Goal: Check status: Check status

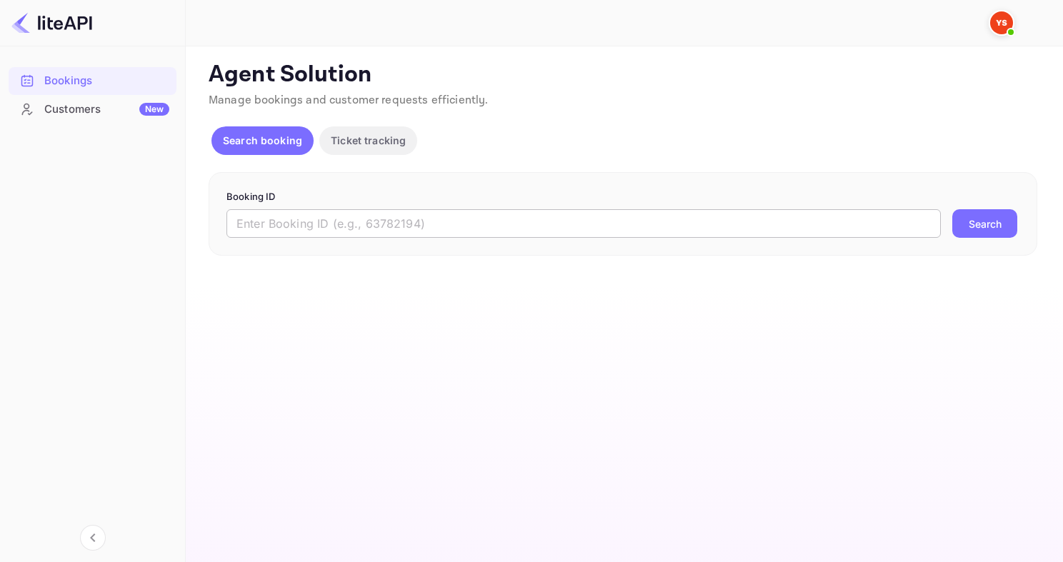
click at [338, 223] on input "text" at bounding box center [583, 223] width 714 height 29
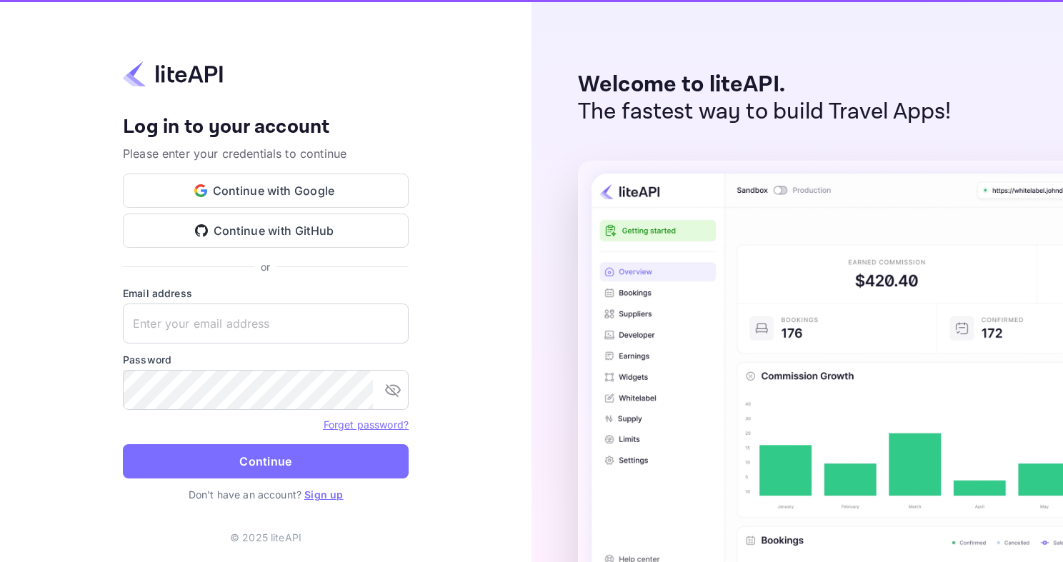
type input "[EMAIL_ADDRESS][DOMAIN_NAME]"
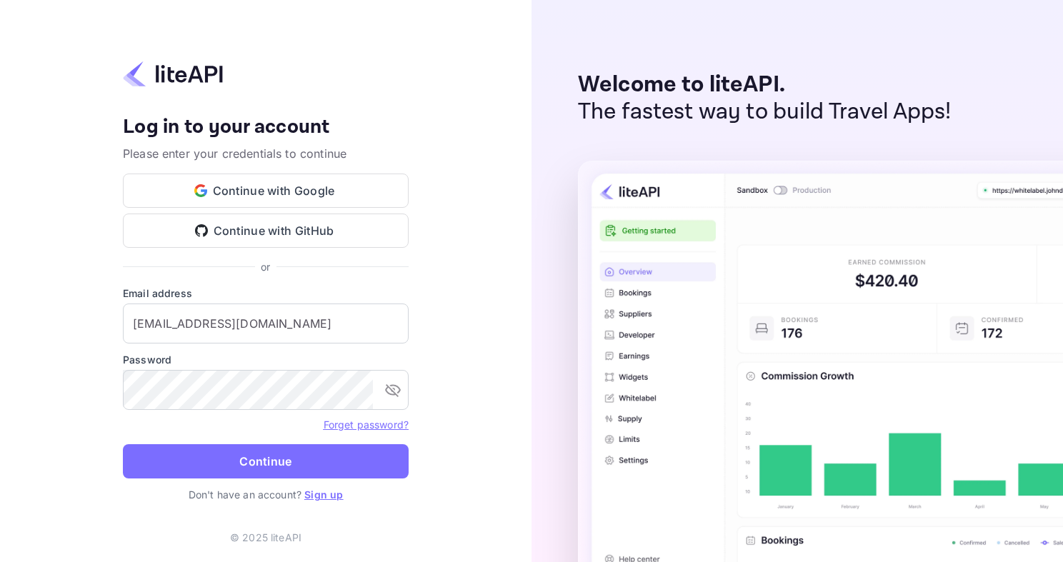
click at [18, 424] on div "Your account has been created successfully, a confirmation link has been sent t…" at bounding box center [266, 281] width 532 height 562
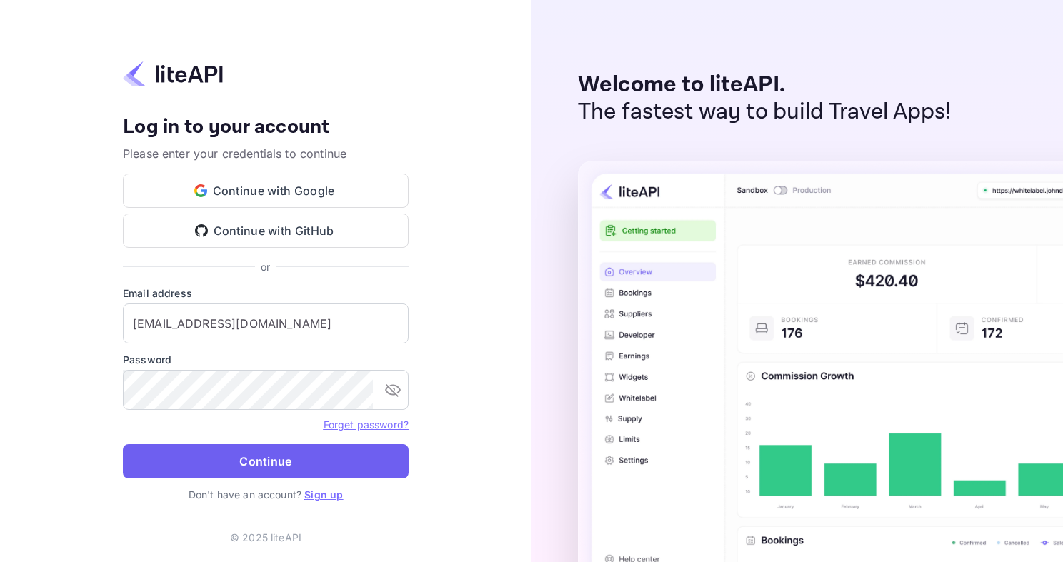
click at [203, 456] on button "Continue" at bounding box center [266, 461] width 286 height 34
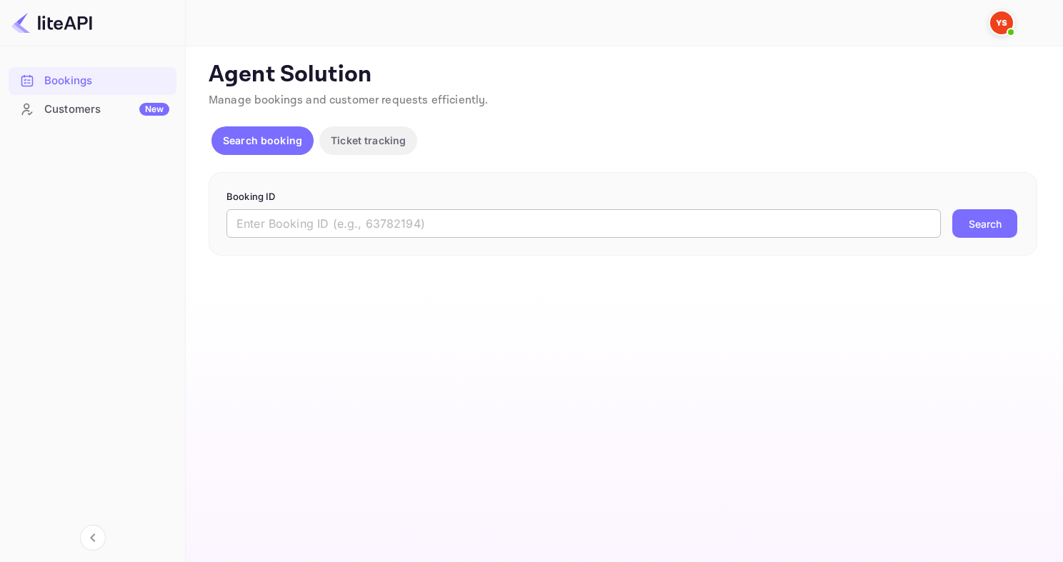
click at [281, 223] on input "text" at bounding box center [583, 223] width 714 height 29
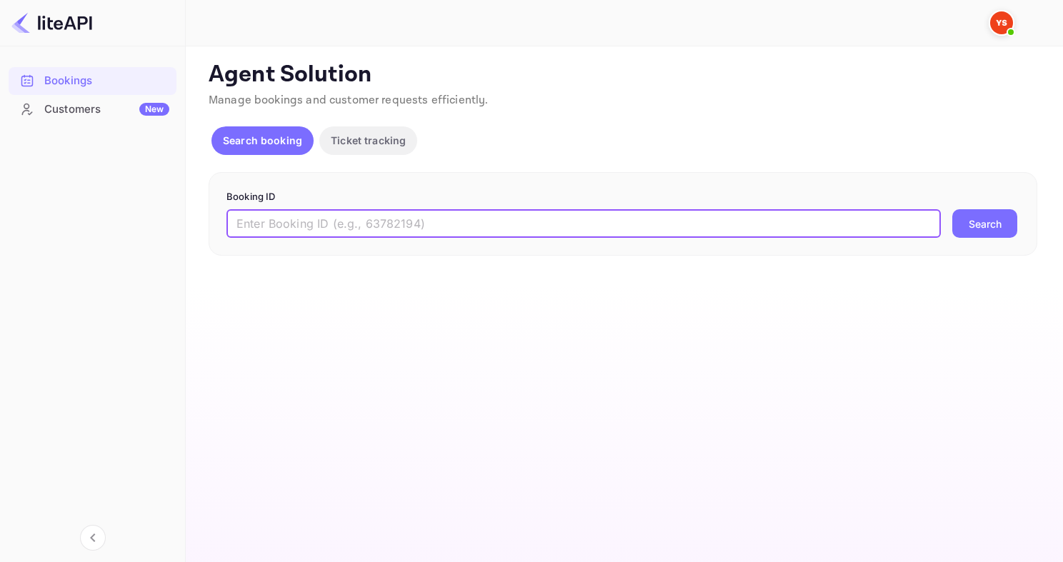
paste input "8671141"
type input "8671141"
click at [952, 209] on button "Search" at bounding box center [984, 223] width 65 height 29
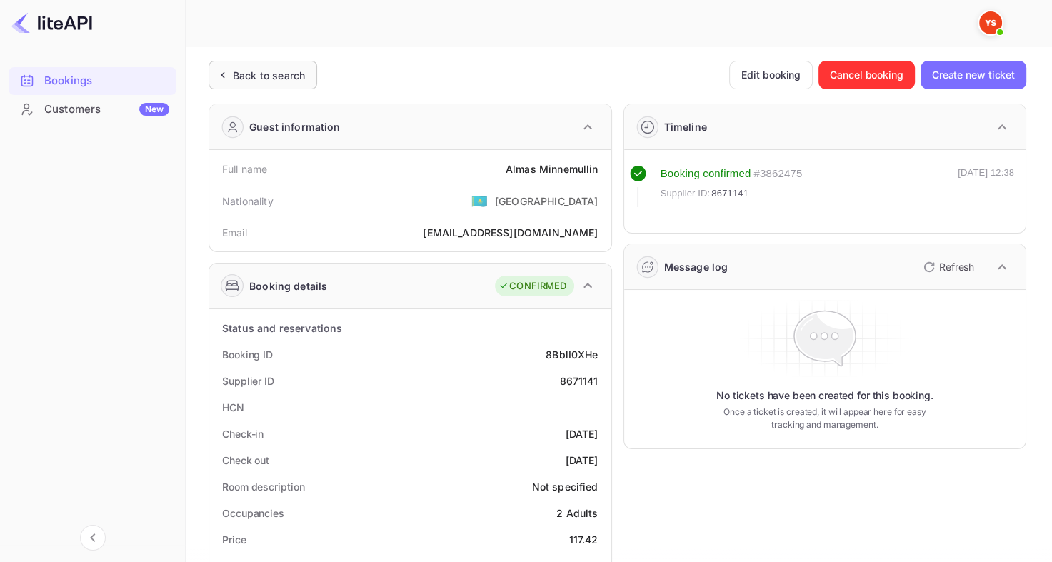
click at [255, 73] on div "Back to search" at bounding box center [269, 75] width 72 height 15
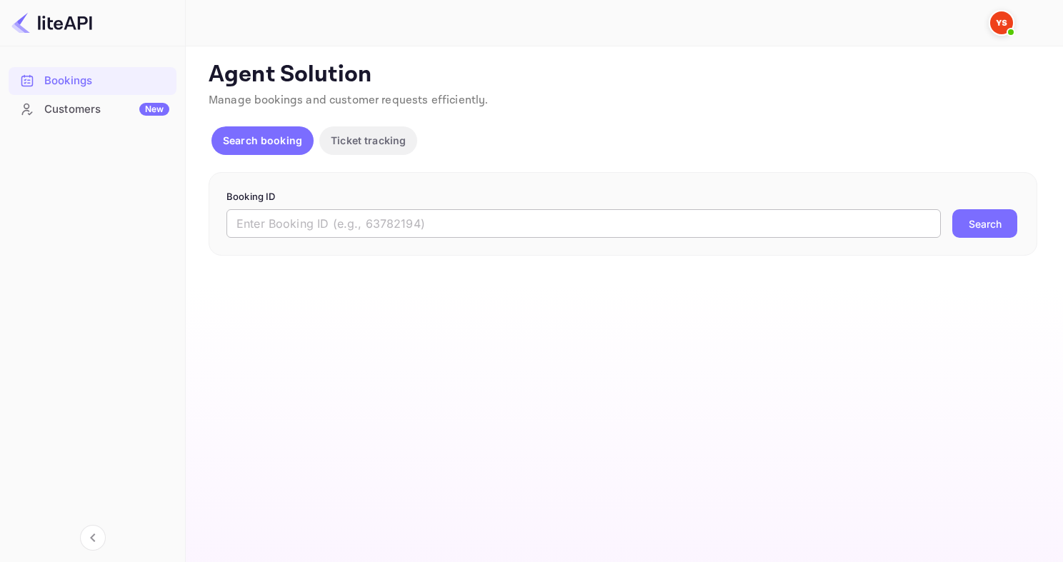
click at [289, 231] on input "text" at bounding box center [583, 223] width 714 height 29
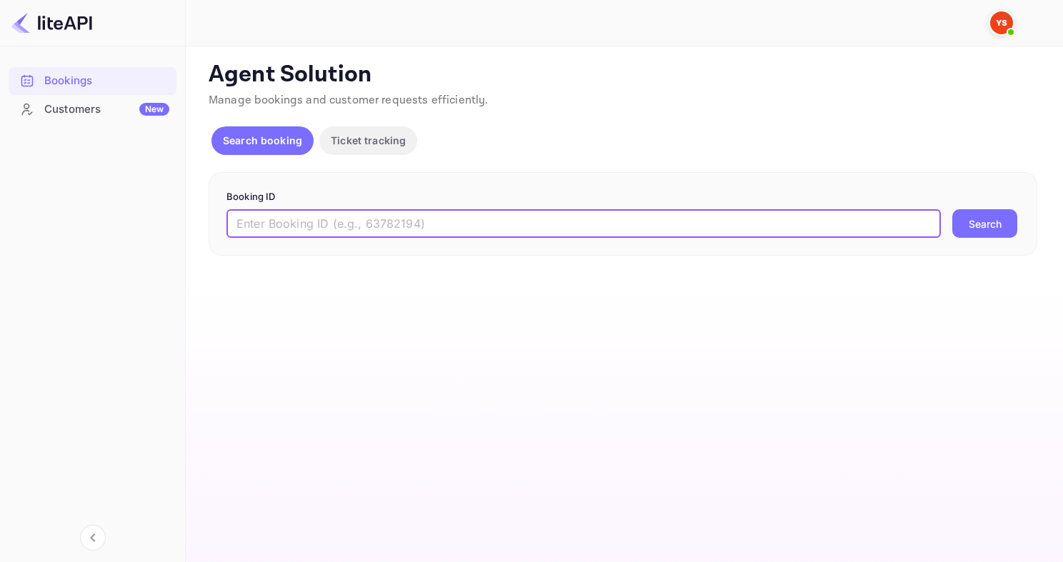
paste input "8435471"
type input "8435471"
click at [952, 209] on button "Search" at bounding box center [984, 223] width 65 height 29
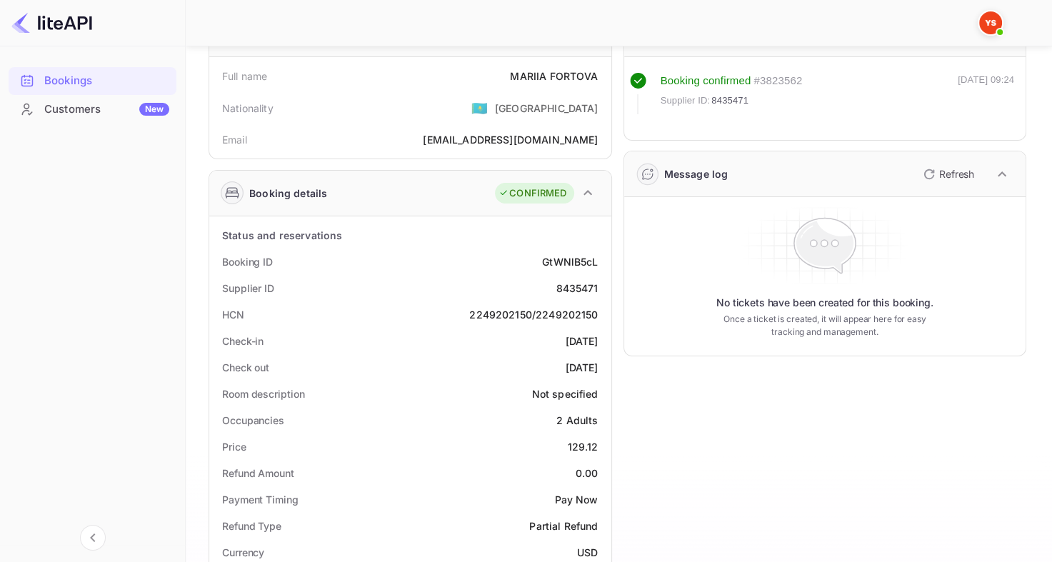
scroll to position [71, 0]
